Goal: Information Seeking & Learning: Learn about a topic

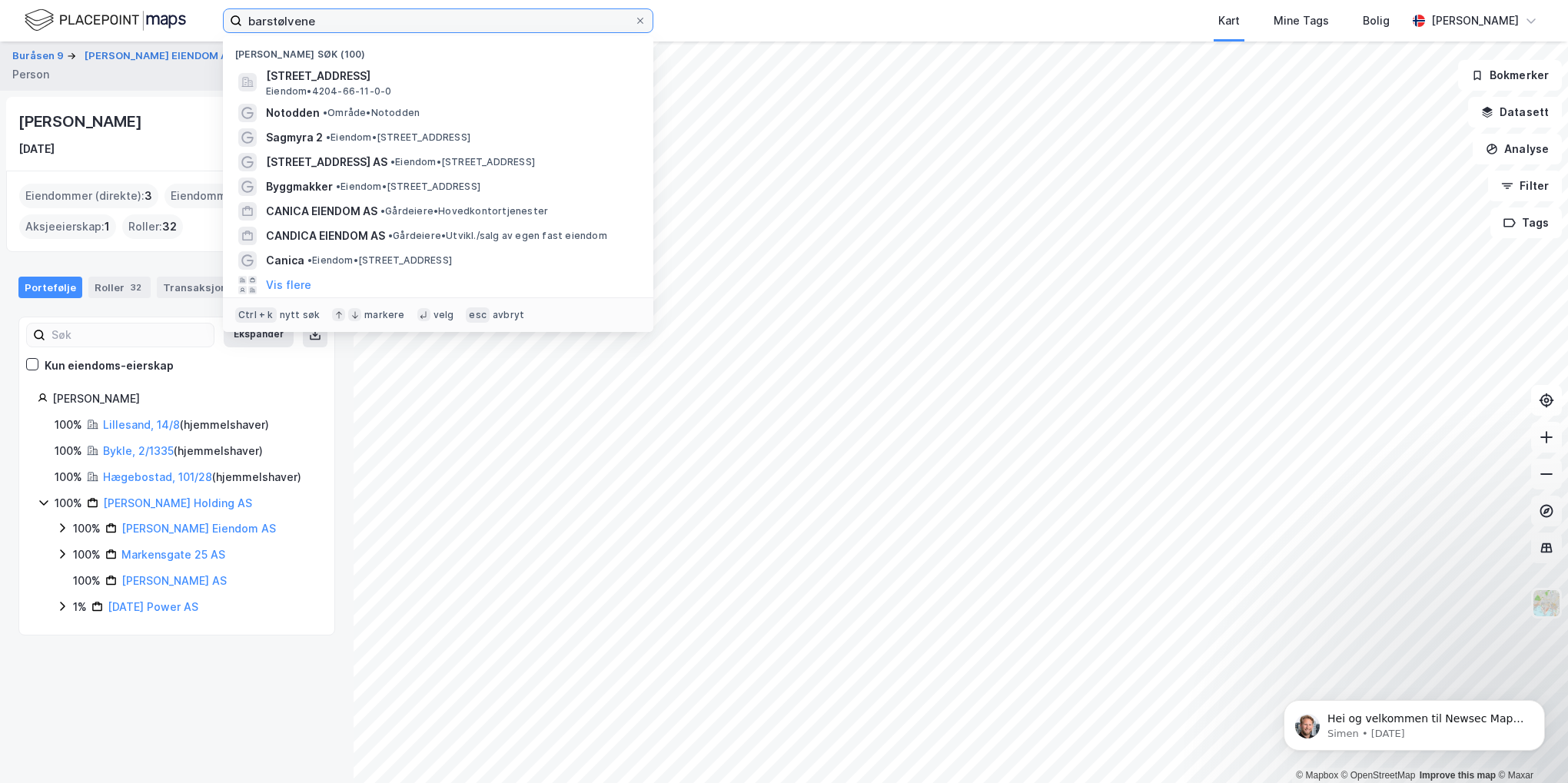
drag, startPoint x: 381, startPoint y: 9, endPoint x: 80, endPoint y: 46, distance: 303.3
click at [80, 46] on div "barstølvene Nylige søk (100) [STREET_ADDRESS] • 4204-66-11-0-0 Notodden • Områd…" at bounding box center [784, 392] width 1568 height 783
type input "frognerseterveien"
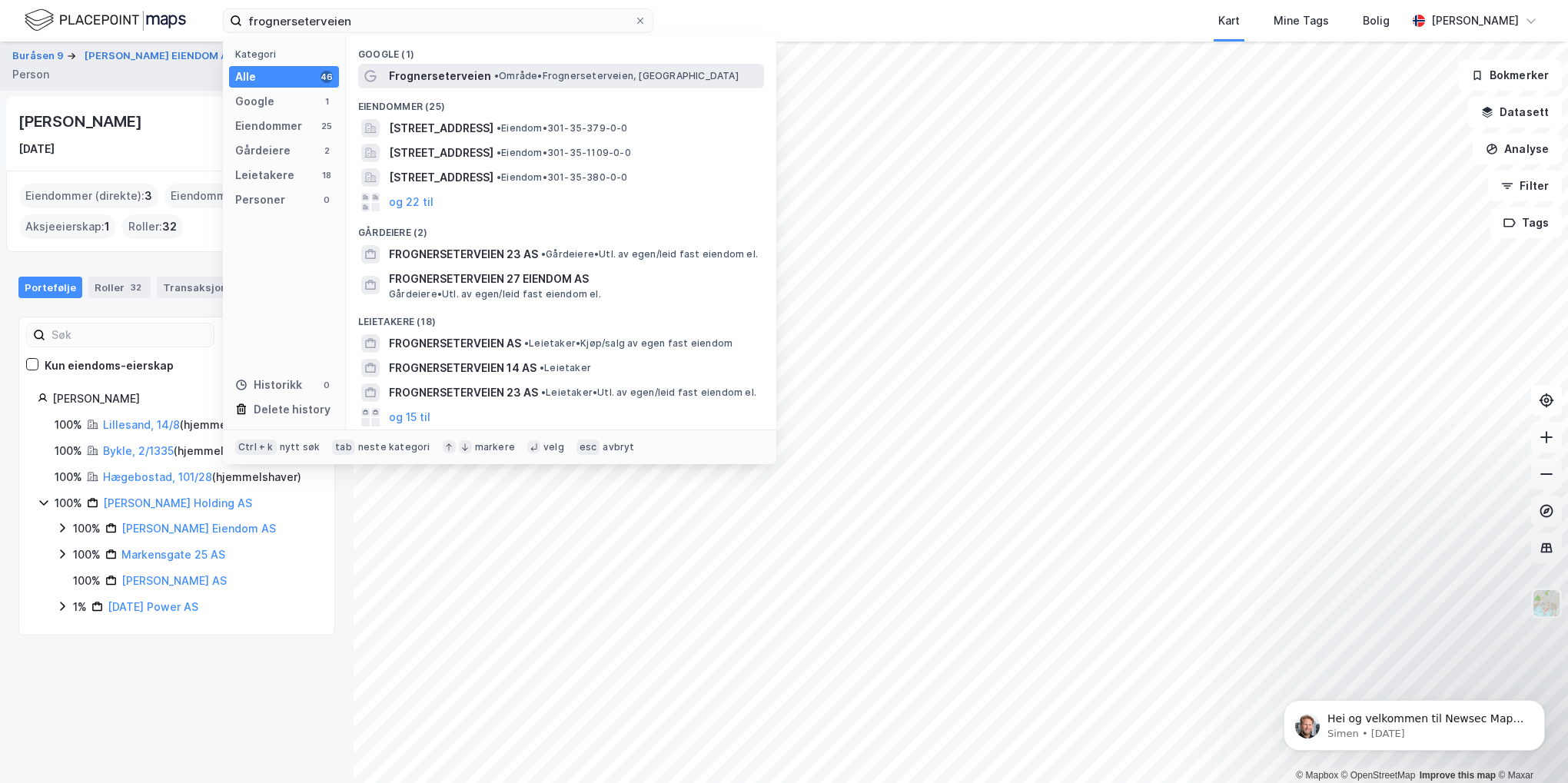
click at [464, 74] on span "Frognerseterveien" at bounding box center [440, 76] width 103 height 19
